Goal: Task Accomplishment & Management: Complete application form

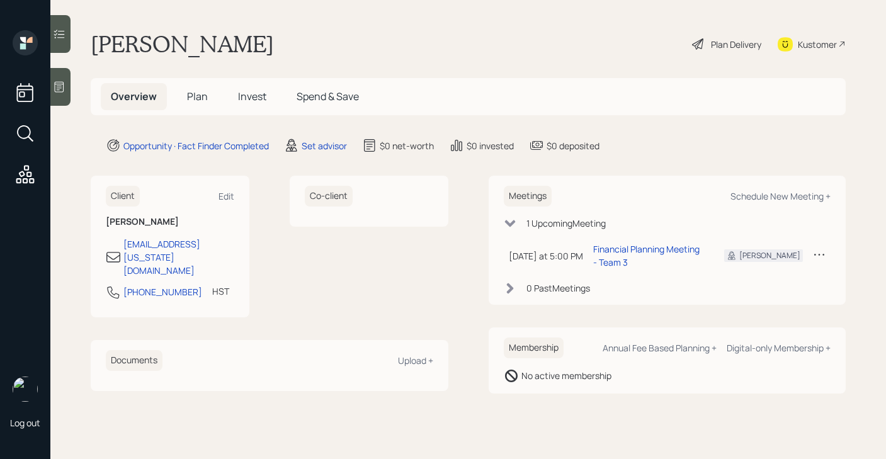
click at [705, 42] on div "Plan Delivery" at bounding box center [727, 44] width 72 height 28
click at [306, 145] on div "Set advisor" at bounding box center [324, 145] width 45 height 13
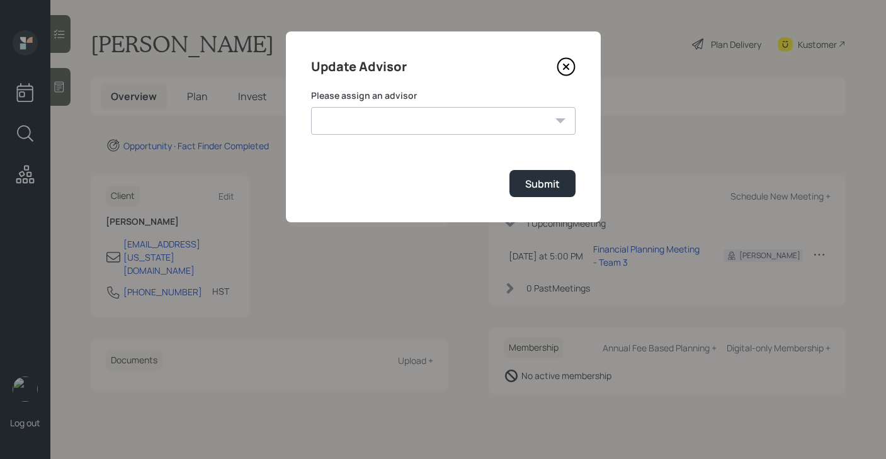
click at [387, 113] on select "[PERSON_NAME] [PERSON_NAME] [PERSON_NAME] End [PERSON_NAME] [PERSON_NAME] [PERS…" at bounding box center [443, 121] width 265 height 28
select select "b1d8ea90-abcc-42aa-86cc-4f33a132aacc"
click at [311, 107] on select "[PERSON_NAME] [PERSON_NAME] [PERSON_NAME] End [PERSON_NAME] [PERSON_NAME] [PERS…" at bounding box center [443, 121] width 265 height 28
click at [523, 188] on button "Submit" at bounding box center [543, 183] width 66 height 27
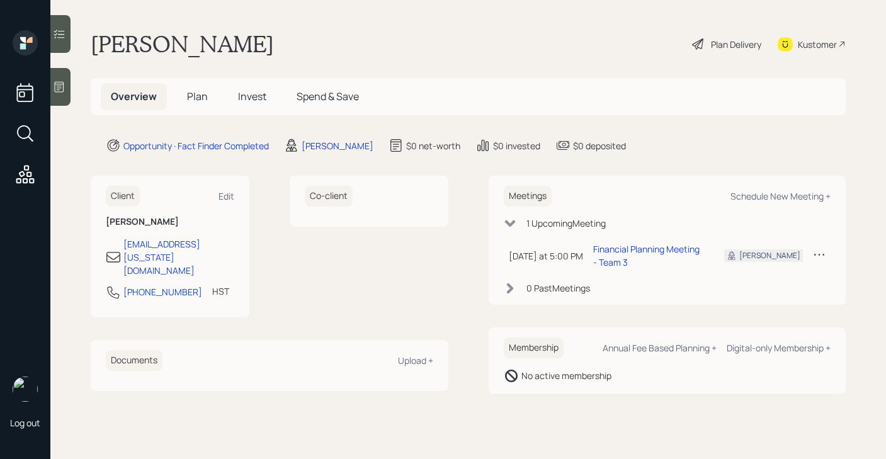
click at [695, 42] on icon at bounding box center [697, 43] width 11 height 11
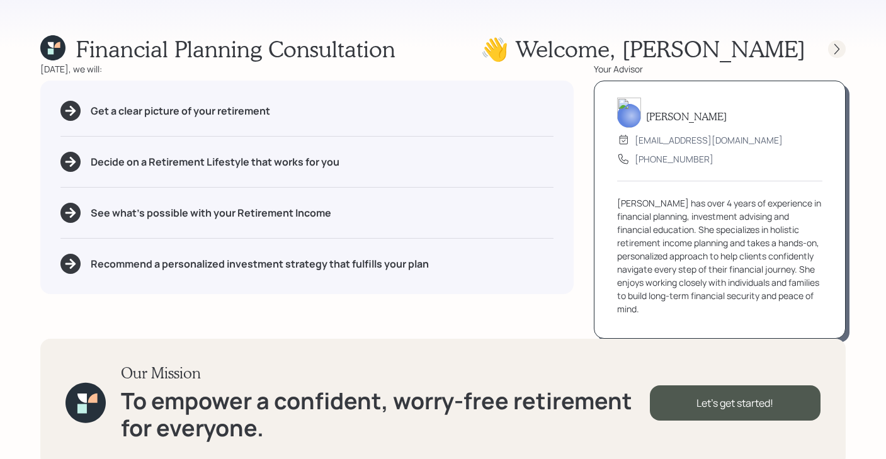
click at [843, 43] on icon at bounding box center [837, 49] width 13 height 13
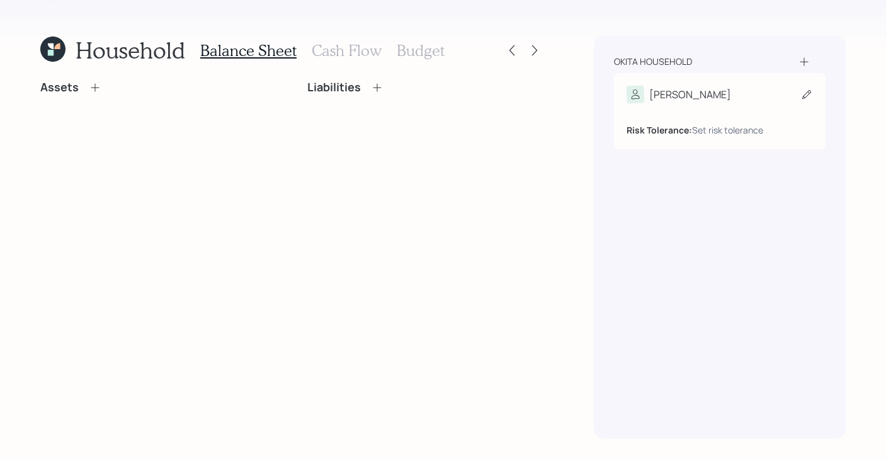
click at [713, 114] on div "Risk Tolerance: Set risk tolerance" at bounding box center [720, 124] width 186 height 23
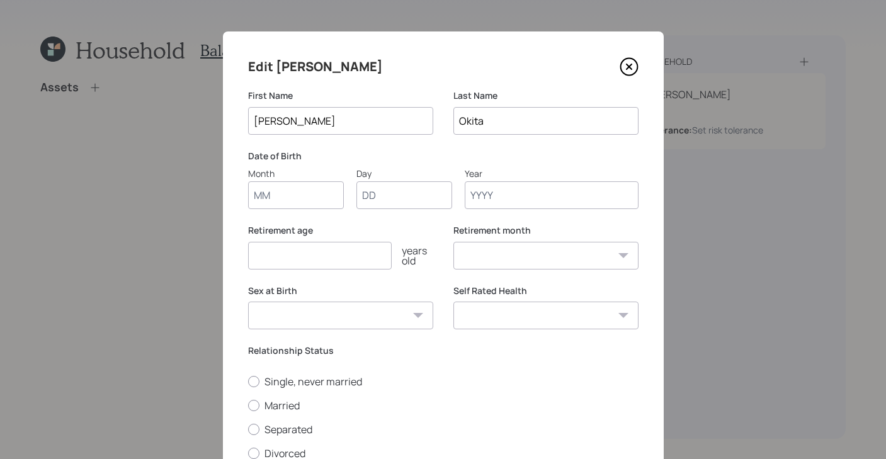
click at [294, 188] on input "Month" at bounding box center [296, 195] width 96 height 28
click at [496, 196] on input "Year" at bounding box center [552, 195] width 174 height 28
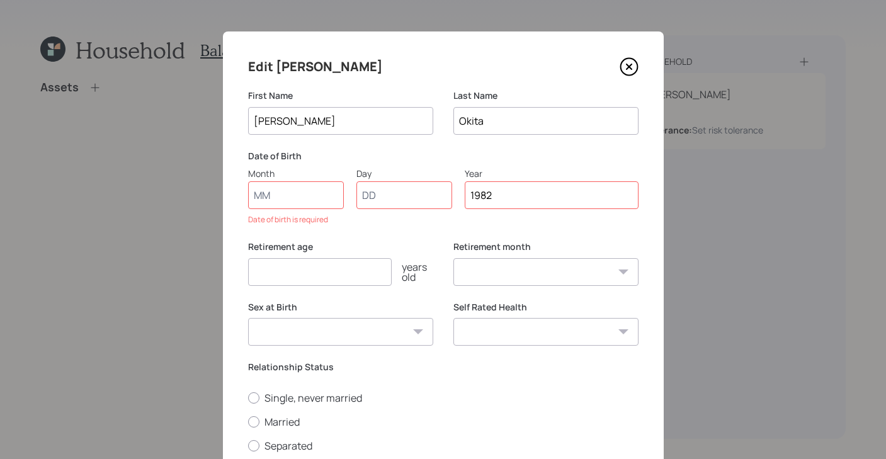
type input "1982"
click at [275, 201] on input "Month" at bounding box center [296, 195] width 96 height 28
type input "01"
select select "1"
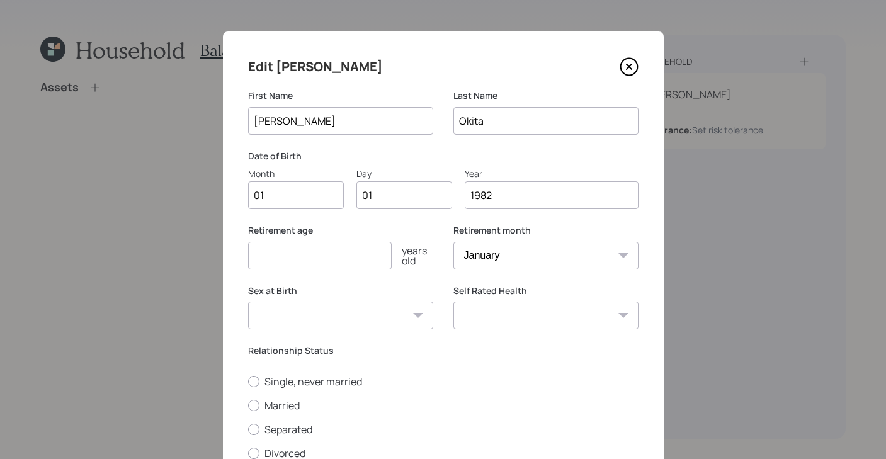
click at [349, 241] on div "Retirement age years old" at bounding box center [340, 246] width 185 height 45
click at [344, 251] on input "number" at bounding box center [320, 256] width 144 height 28
type input "65"
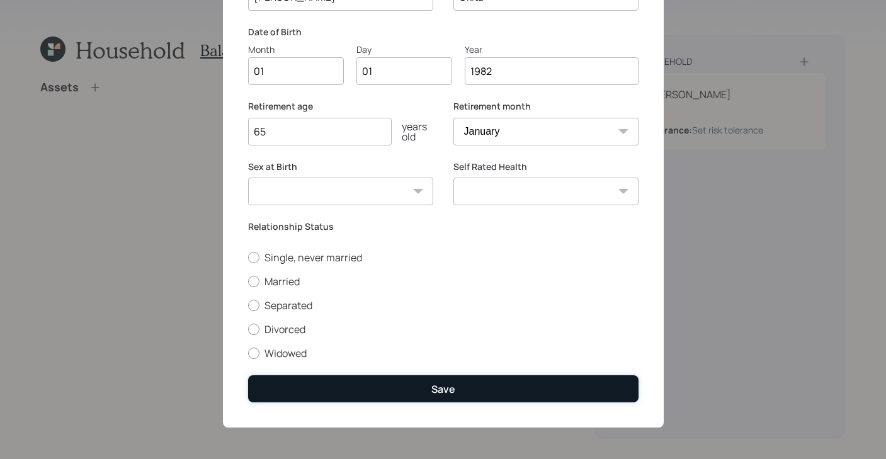
click at [358, 395] on button "Save" at bounding box center [443, 388] width 391 height 27
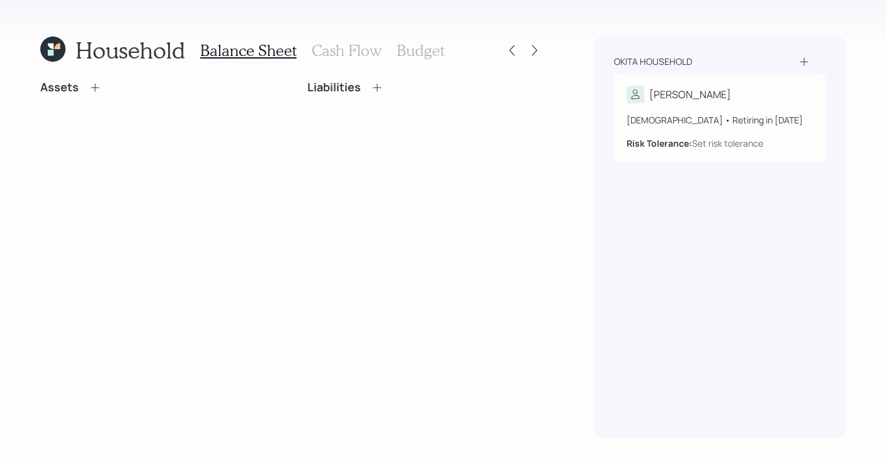
click at [89, 89] on icon at bounding box center [95, 87] width 13 height 13
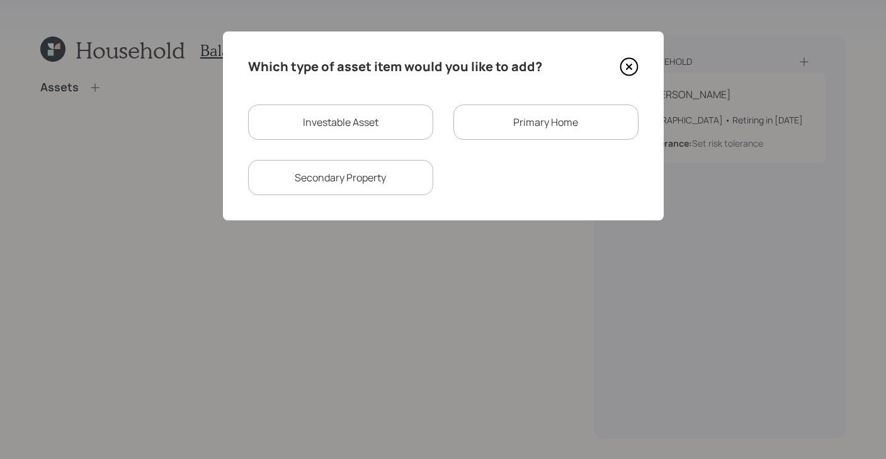
click at [367, 119] on div "Investable Asset" at bounding box center [340, 122] width 185 height 35
select select "taxable"
select select "balanced"
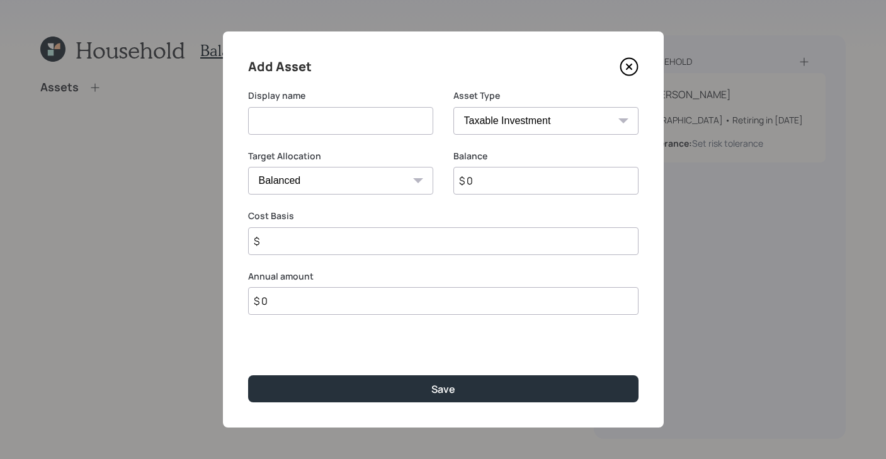
click at [335, 111] on input at bounding box center [340, 121] width 185 height 28
type input "TSP"
click at [543, 114] on select "SEP [PERSON_NAME] IRA 401(k) [PERSON_NAME] 401(k) 403(b) [PERSON_NAME] 403(b) 4…" at bounding box center [546, 121] width 185 height 28
select select "company_sponsored"
click at [454, 107] on select "SEP [PERSON_NAME] IRA 401(k) [PERSON_NAME] 401(k) 403(b) [PERSON_NAME] 403(b) 4…" at bounding box center [546, 121] width 185 height 28
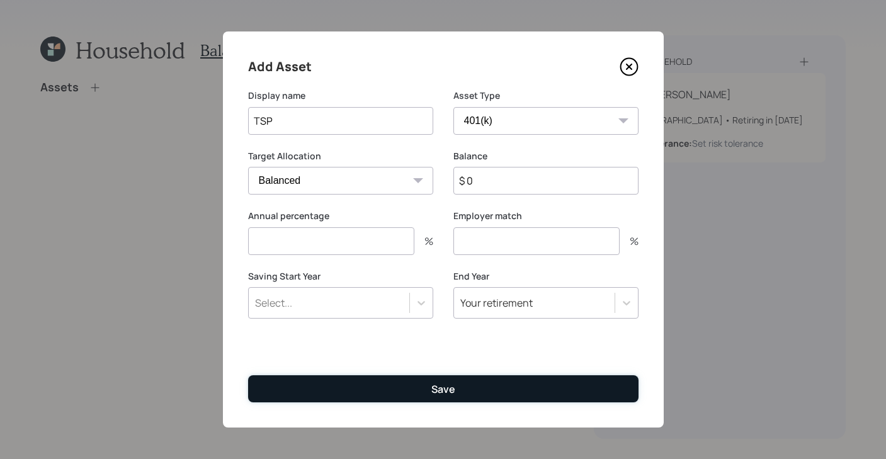
click at [418, 399] on button "Save" at bounding box center [443, 388] width 391 height 27
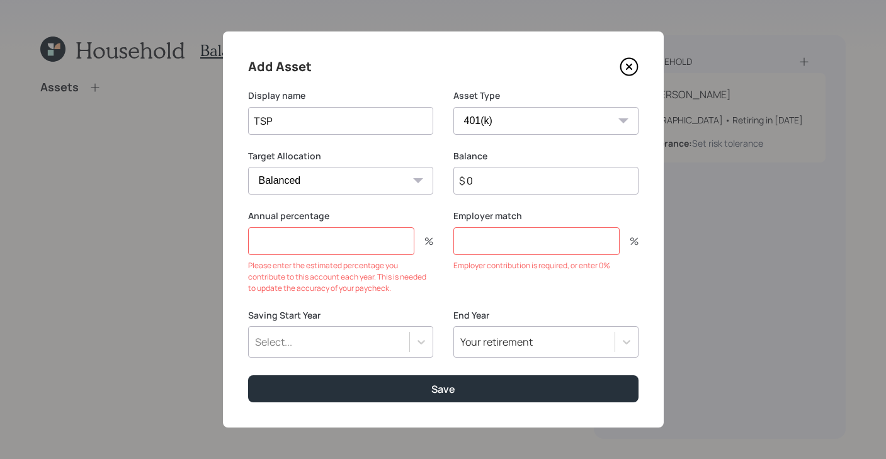
click at [375, 236] on input "number" at bounding box center [331, 241] width 166 height 28
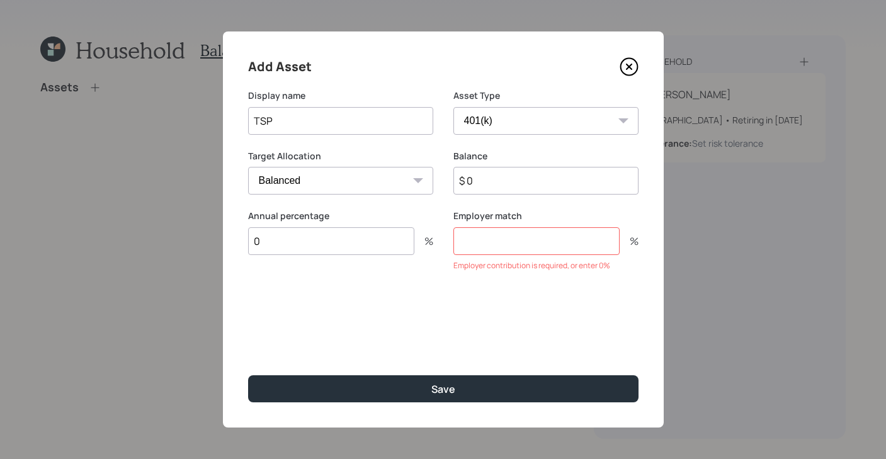
type input "0"
click at [558, 244] on input "number" at bounding box center [537, 241] width 166 height 28
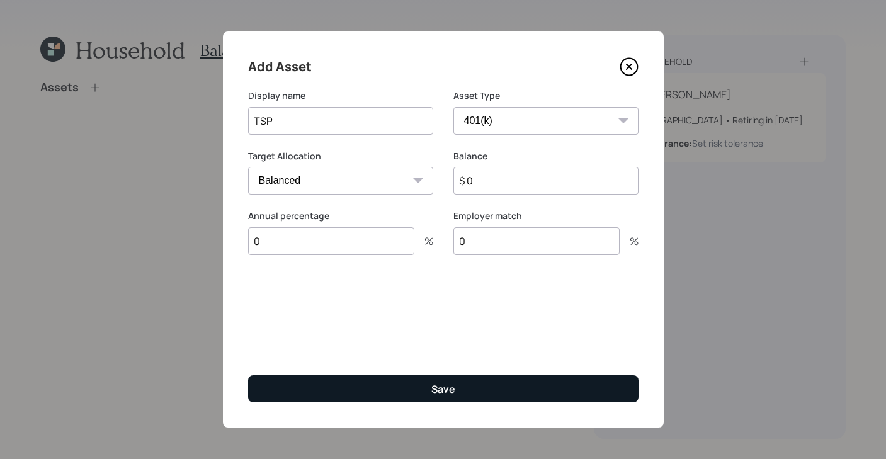
type input "0"
click at [430, 376] on button "Save" at bounding box center [443, 388] width 391 height 27
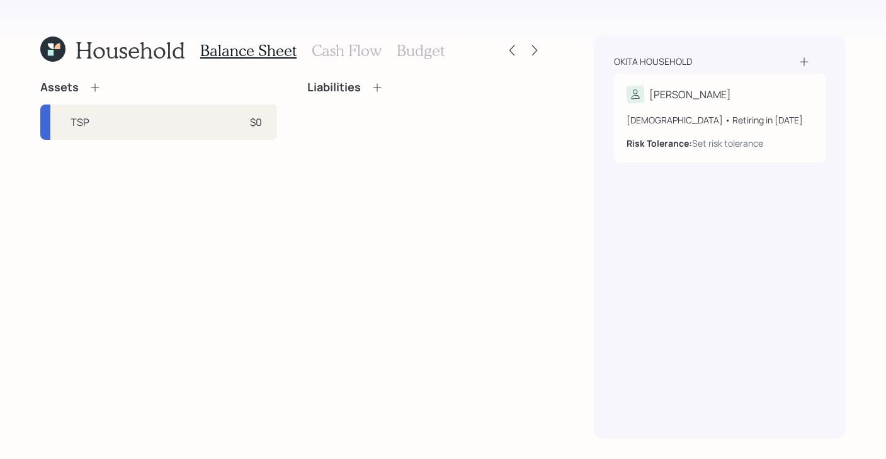
click at [335, 50] on h3 "Cash Flow" at bounding box center [347, 51] width 70 height 18
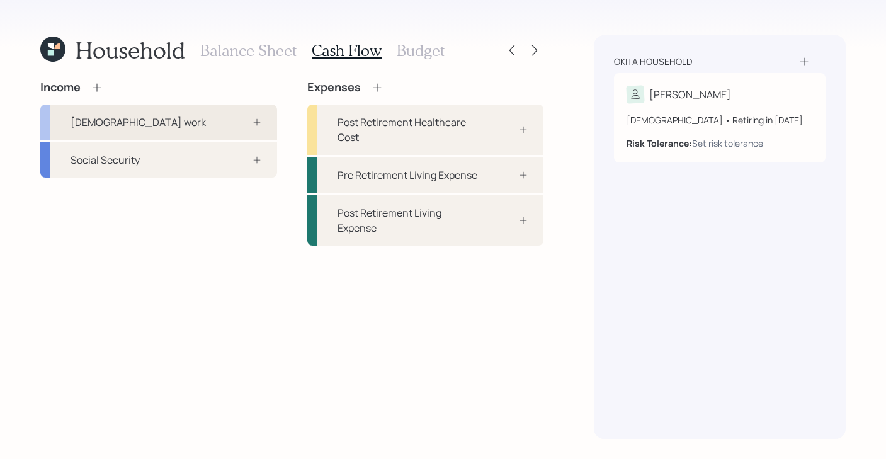
click at [215, 118] on div "[DEMOGRAPHIC_DATA] work" at bounding box center [158, 122] width 237 height 35
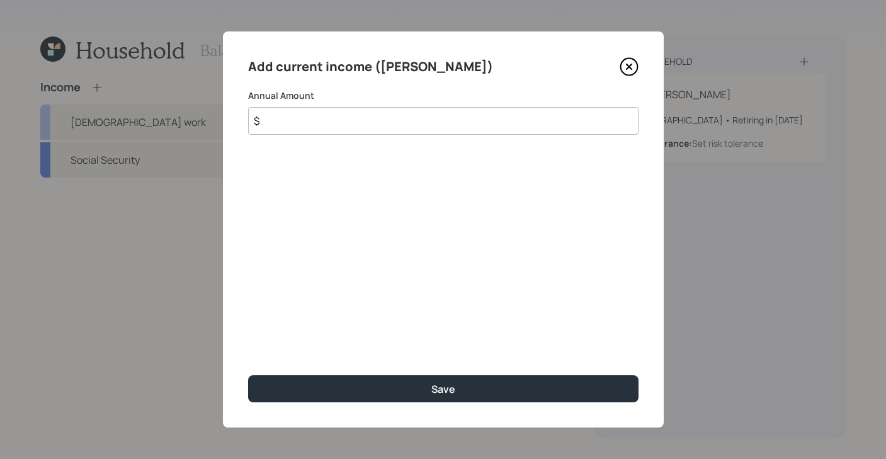
click at [637, 71] on icon at bounding box center [629, 66] width 19 height 19
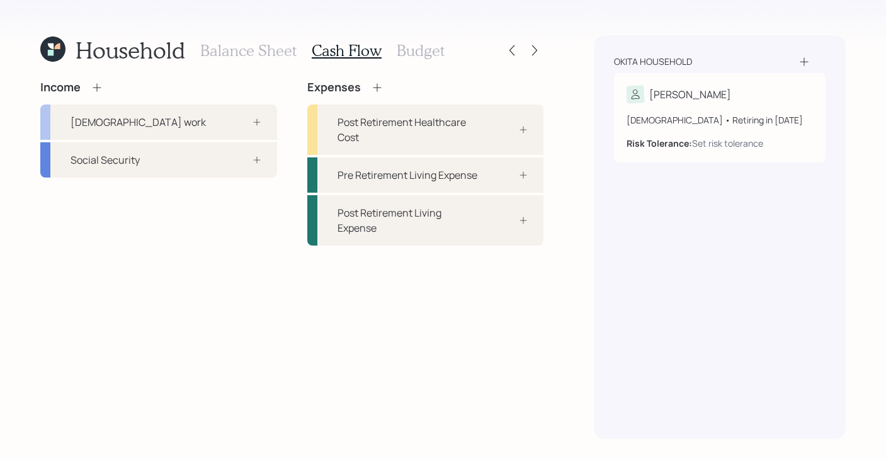
click at [94, 81] on icon at bounding box center [97, 87] width 13 height 13
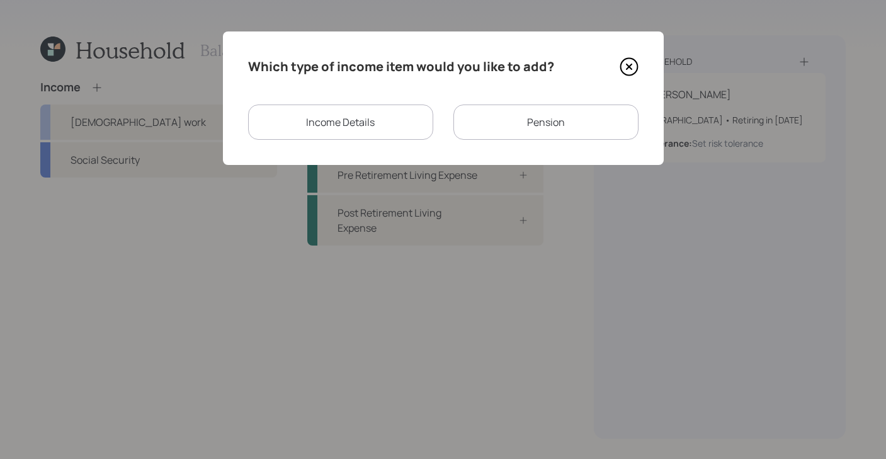
click at [368, 126] on div "Income Details" at bounding box center [340, 122] width 185 height 35
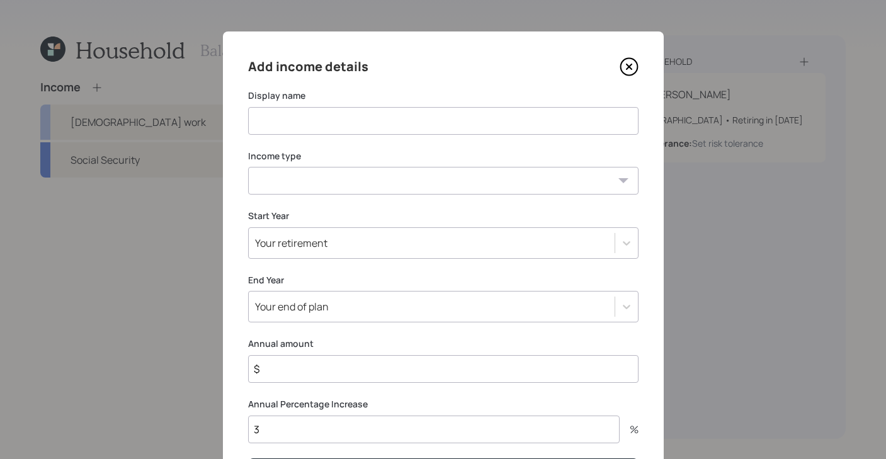
scroll to position [84, 0]
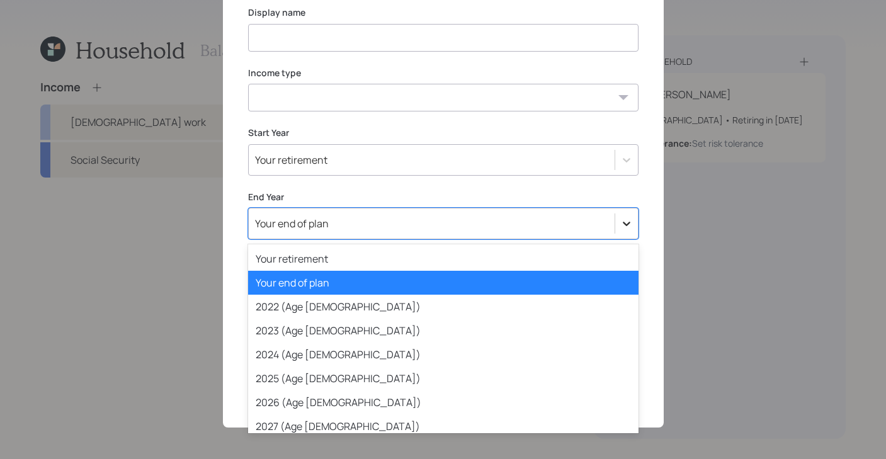
click at [629, 220] on icon at bounding box center [627, 223] width 13 height 13
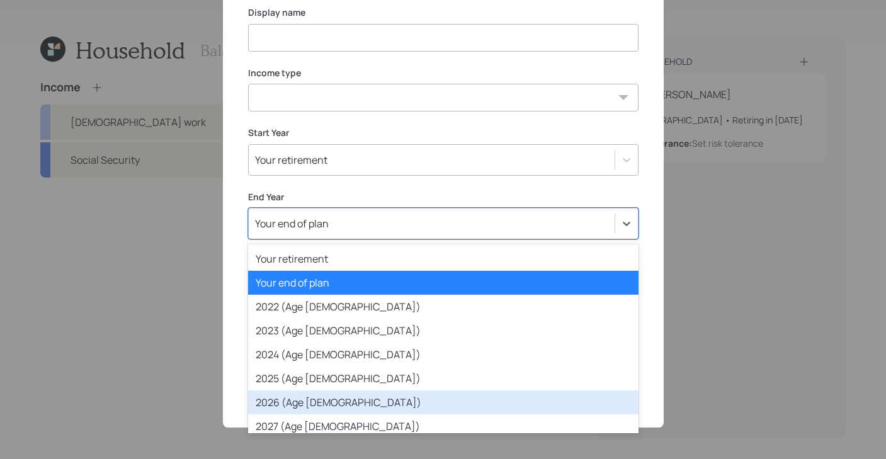
click at [411, 401] on div "2026 (Age [DEMOGRAPHIC_DATA])" at bounding box center [443, 403] width 391 height 24
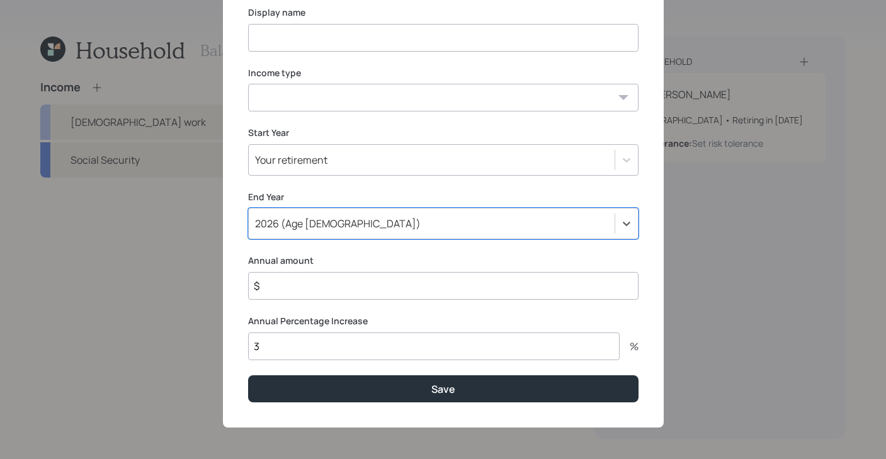
scroll to position [0, 0]
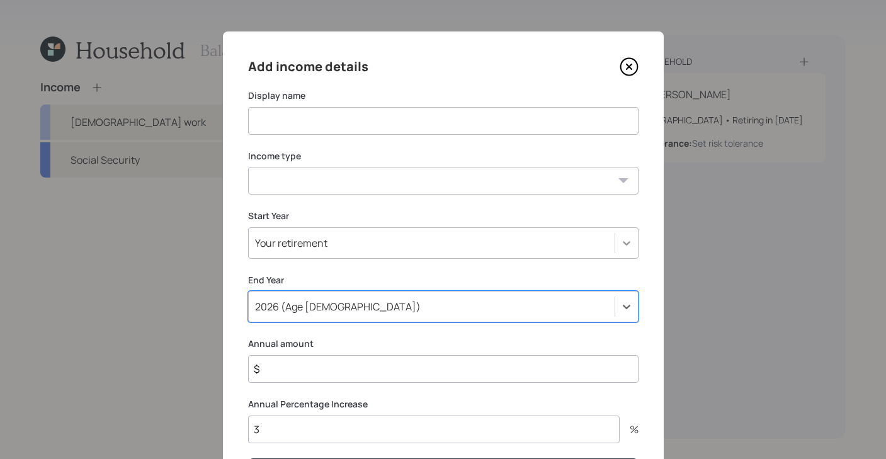
click at [621, 242] on icon at bounding box center [627, 243] width 13 height 13
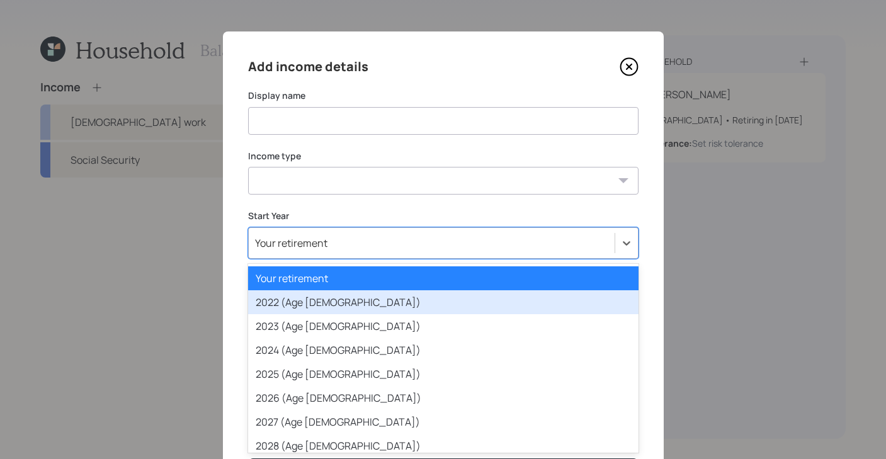
click at [503, 302] on div "2022 (Age [DEMOGRAPHIC_DATA])" at bounding box center [443, 302] width 391 height 24
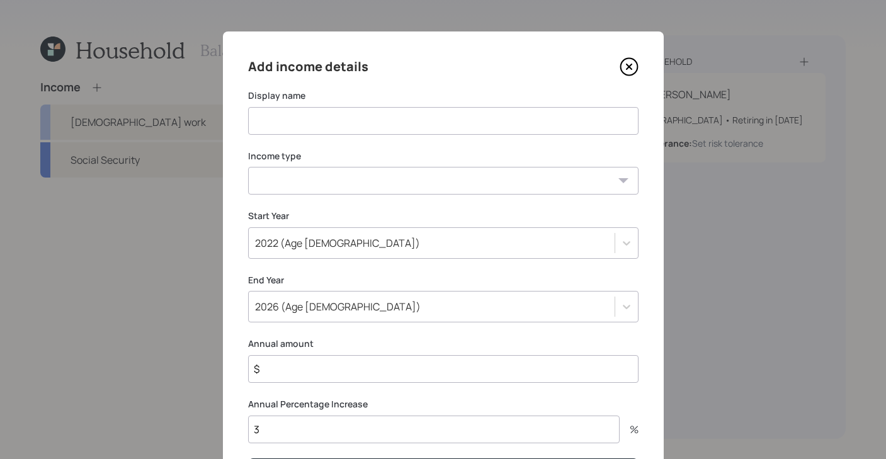
click at [635, 63] on icon at bounding box center [629, 66] width 19 height 19
